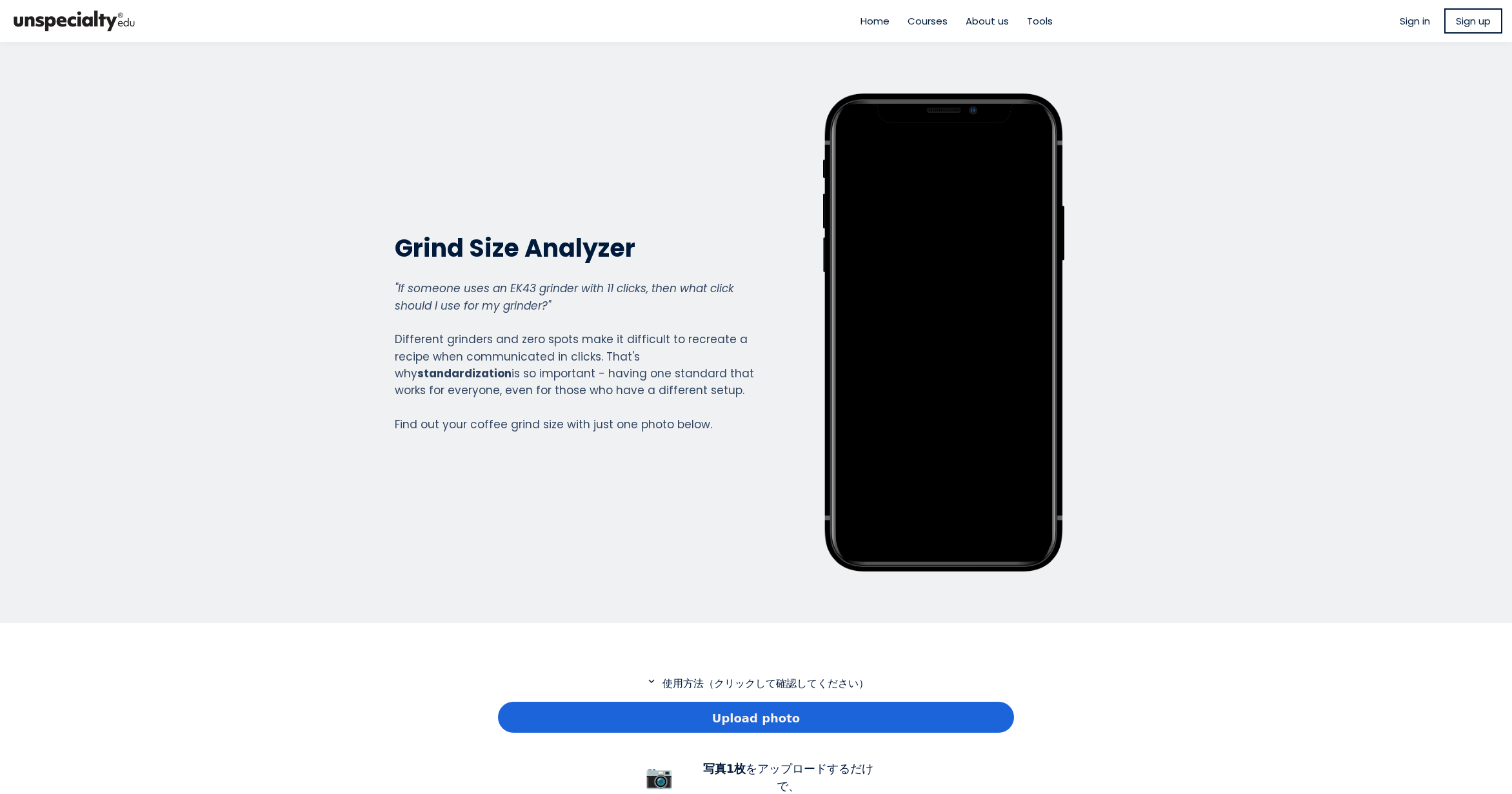
scroll to position [933, 516]
click at [728, 727] on div "Upload photo" at bounding box center [756, 717] width 516 height 31
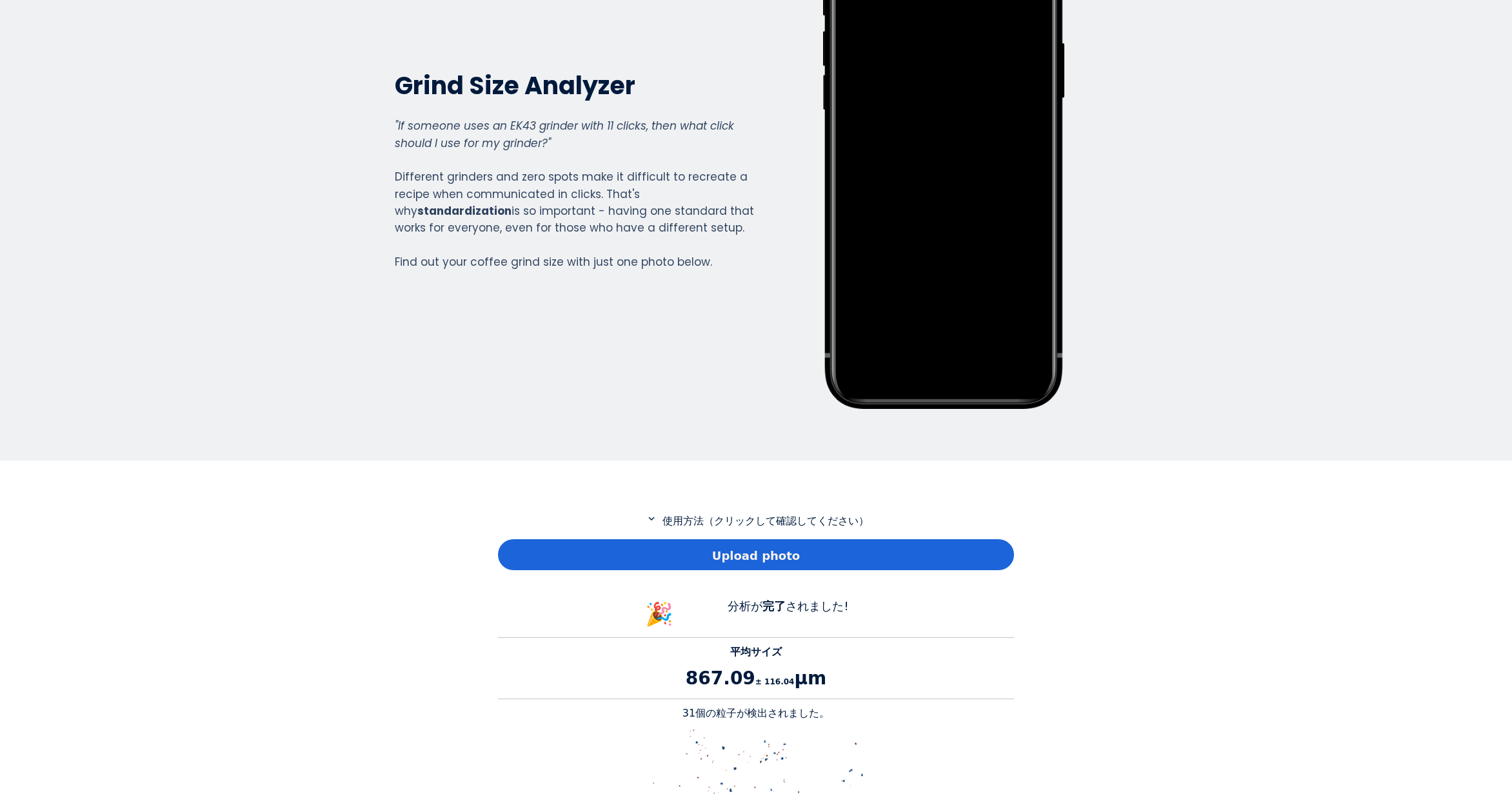
scroll to position [258, 0]
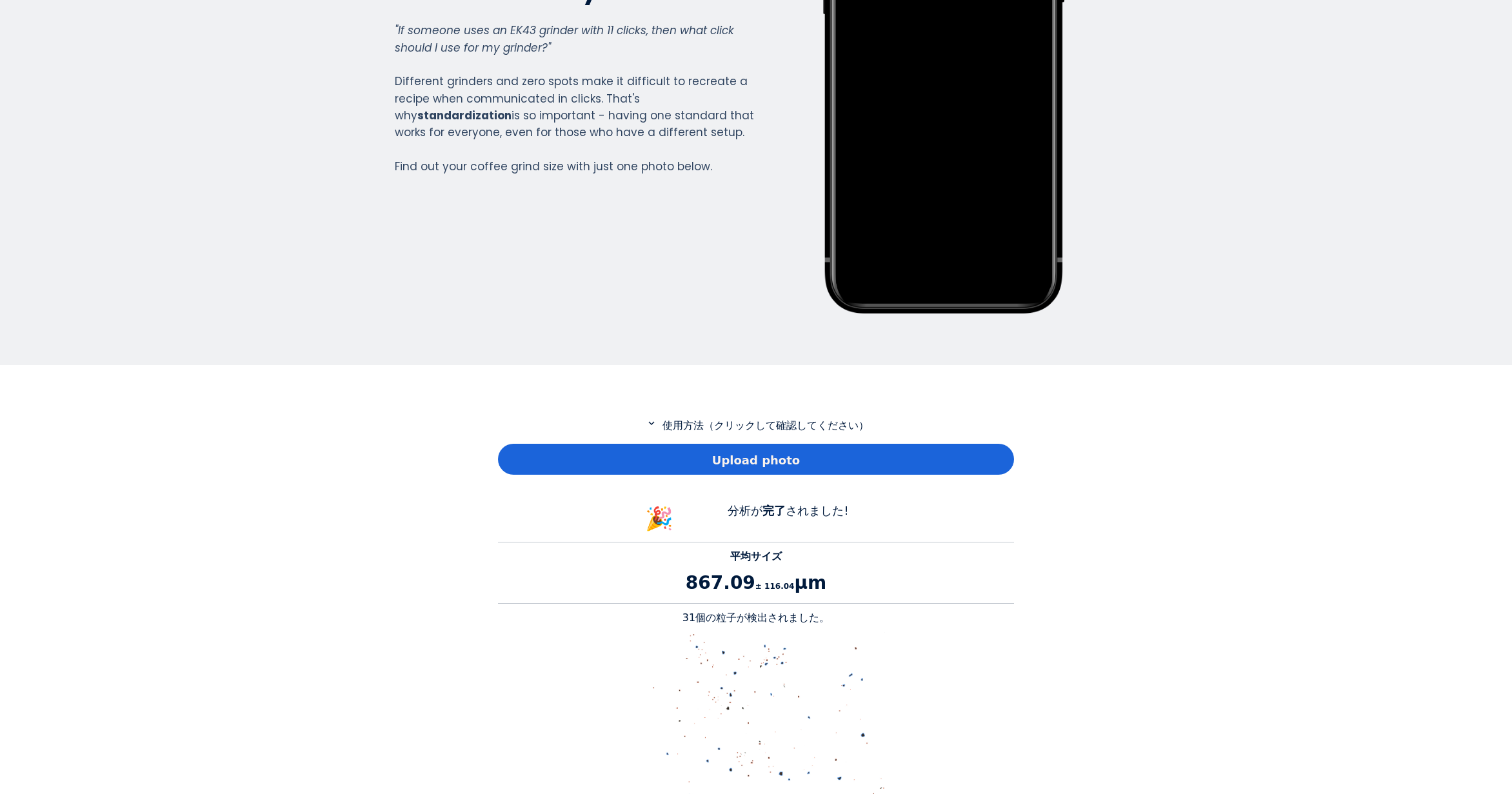
click at [692, 614] on p "31個の粒子が検出されました。" at bounding box center [756, 618] width 516 height 16
copy p "31"
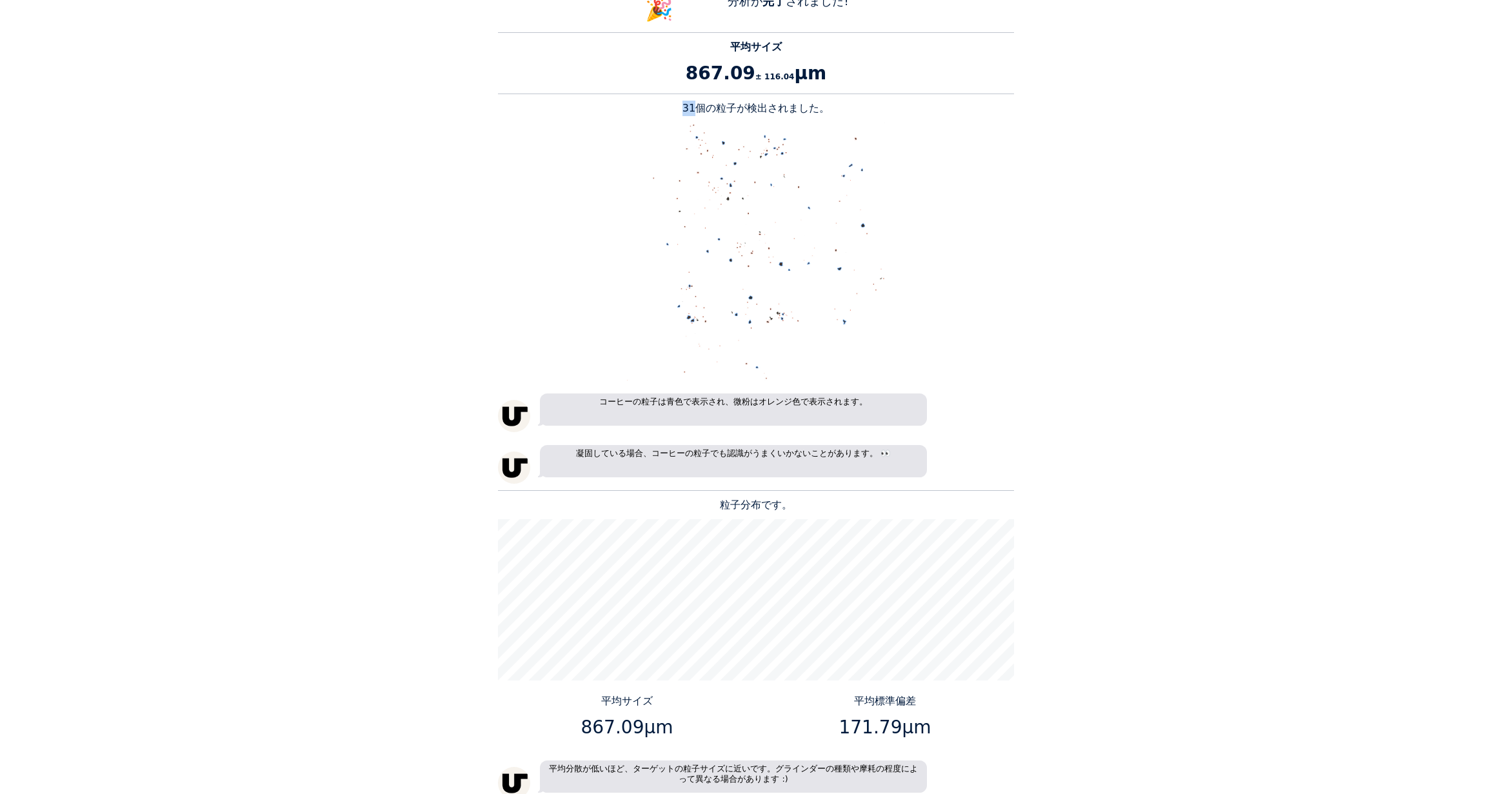
scroll to position [838, 0]
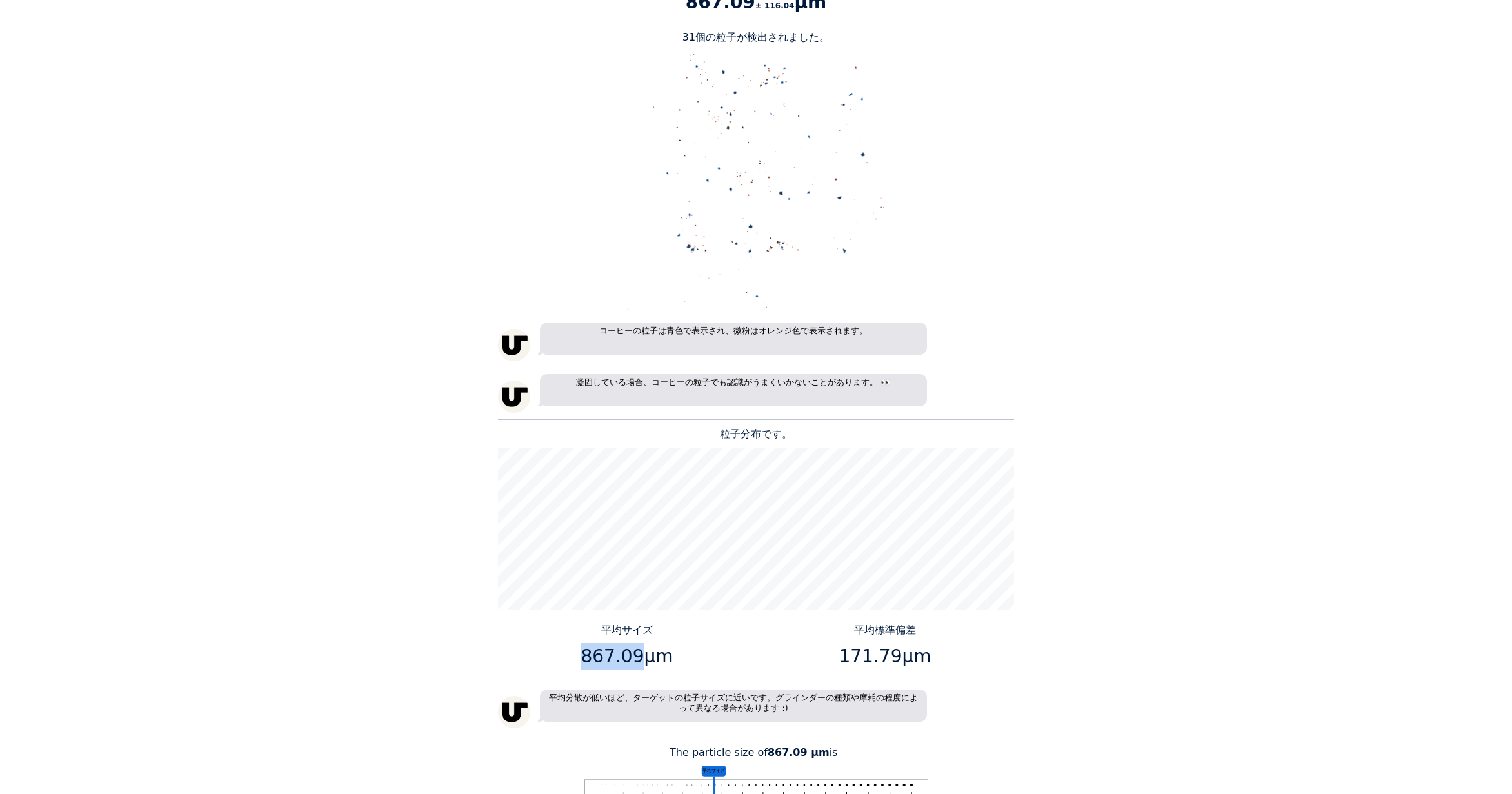
drag, startPoint x: 635, startPoint y: 661, endPoint x: 586, endPoint y: 658, distance: 49.1
click at [586, 658] on p "867.09μm" at bounding box center [627, 656] width 248 height 27
copy p "867.09"
drag, startPoint x: 895, startPoint y: 653, endPoint x: 846, endPoint y: 669, distance: 51.5
click at [846, 669] on p "171.79μm" at bounding box center [885, 656] width 248 height 27
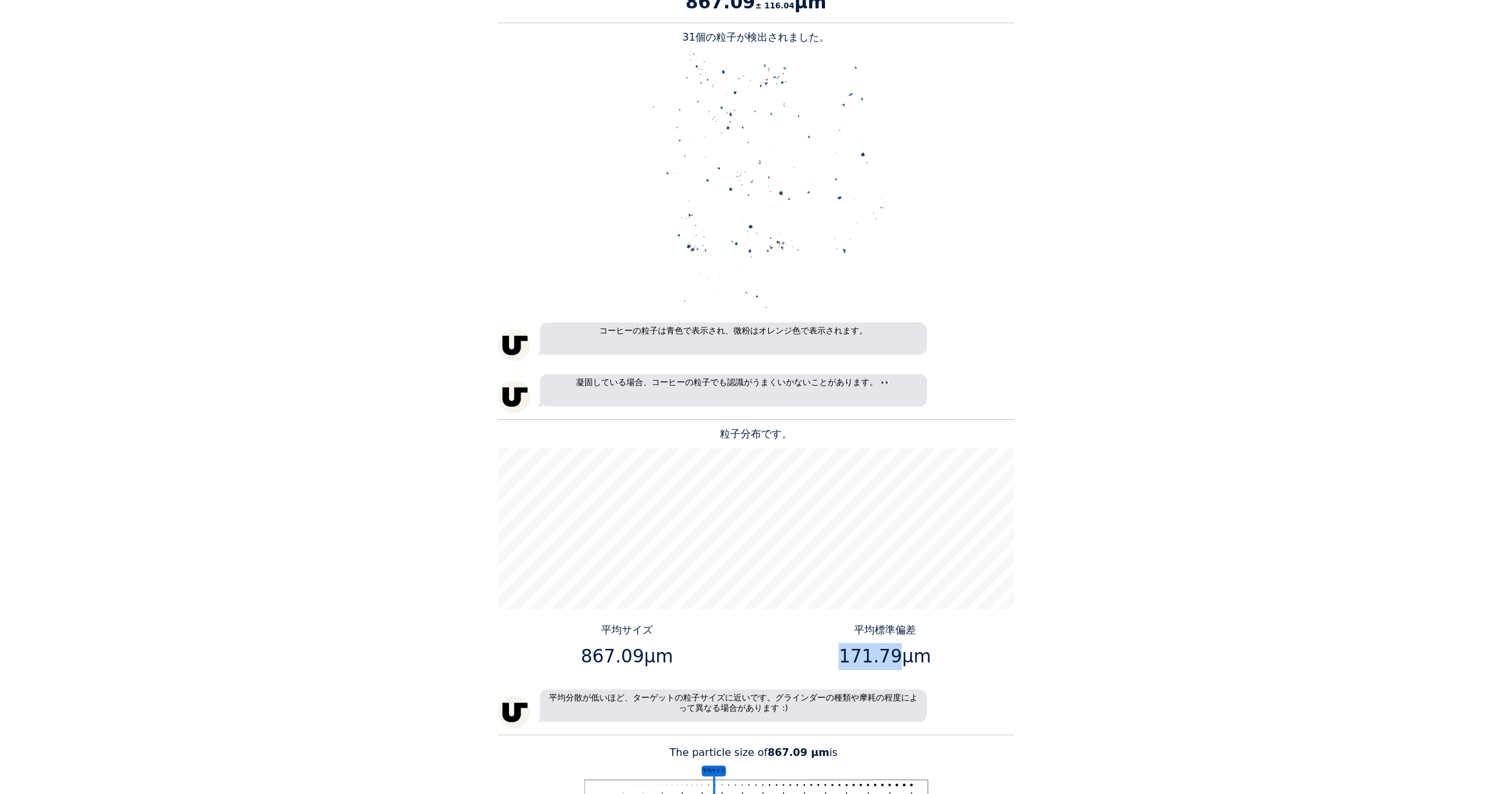
copy p "171.79"
